Goal: Information Seeking & Learning: Understand process/instructions

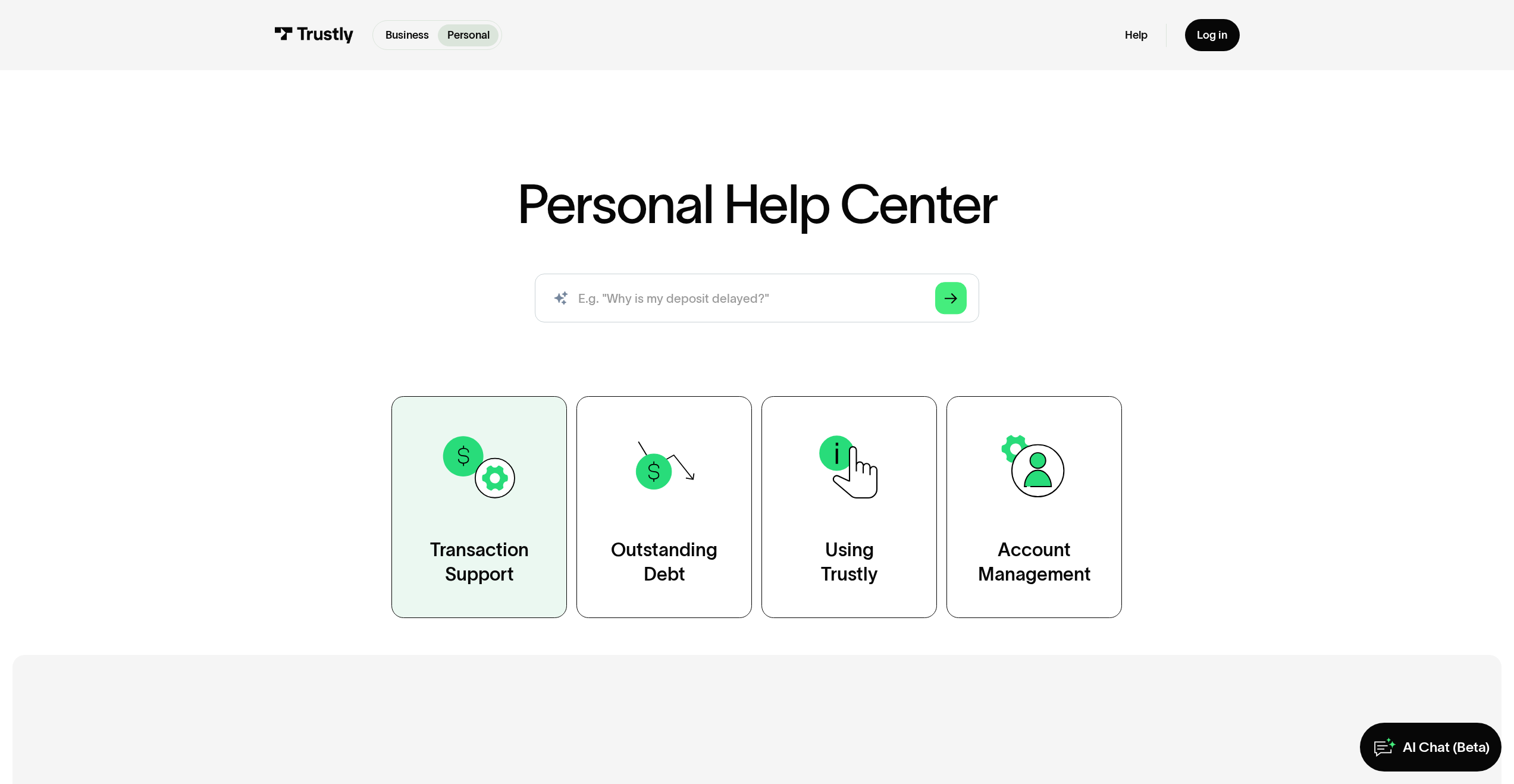
click at [517, 515] on link "Transaction Support" at bounding box center [479, 507] width 176 height 222
